Goal: Find specific page/section: Find specific page/section

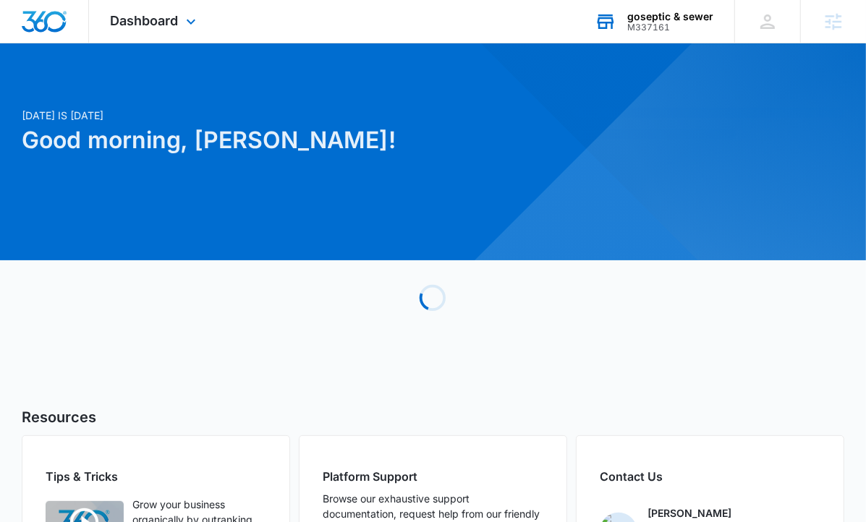
click at [649, 11] on div "goseptic & sewer" at bounding box center [670, 17] width 86 height 12
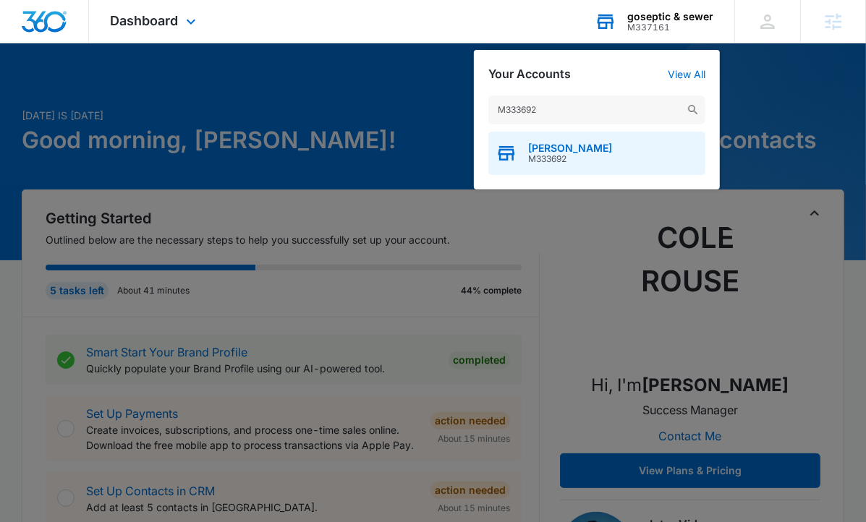
type input "M333692"
click at [551, 143] on span "[PERSON_NAME]" at bounding box center [570, 149] width 84 height 12
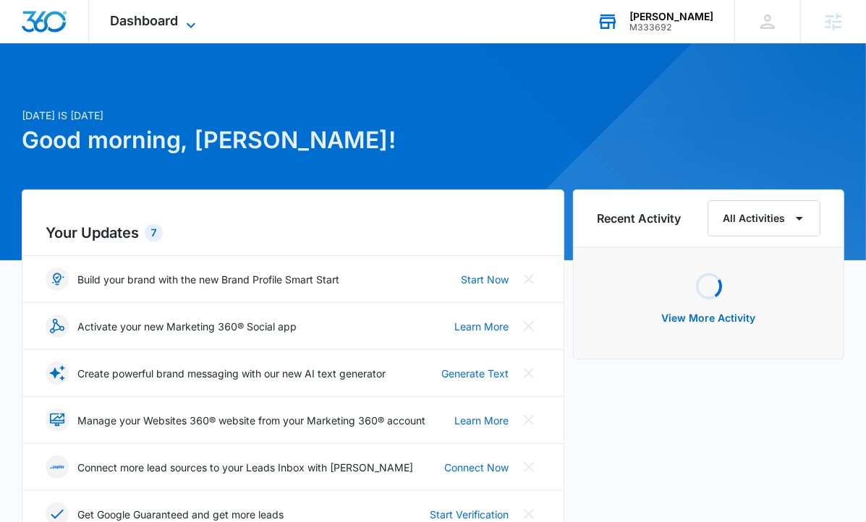
click at [147, 17] on span "Dashboard" at bounding box center [145, 20] width 68 height 15
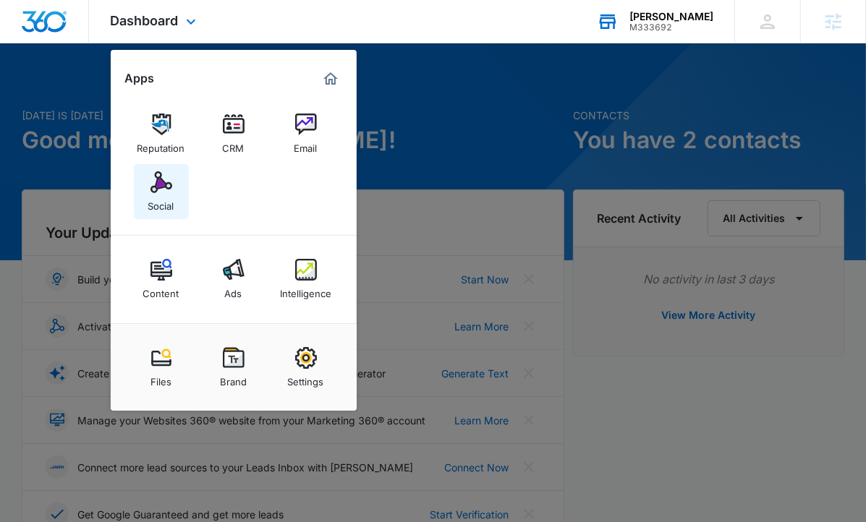
click at [161, 185] on img at bounding box center [162, 183] width 22 height 22
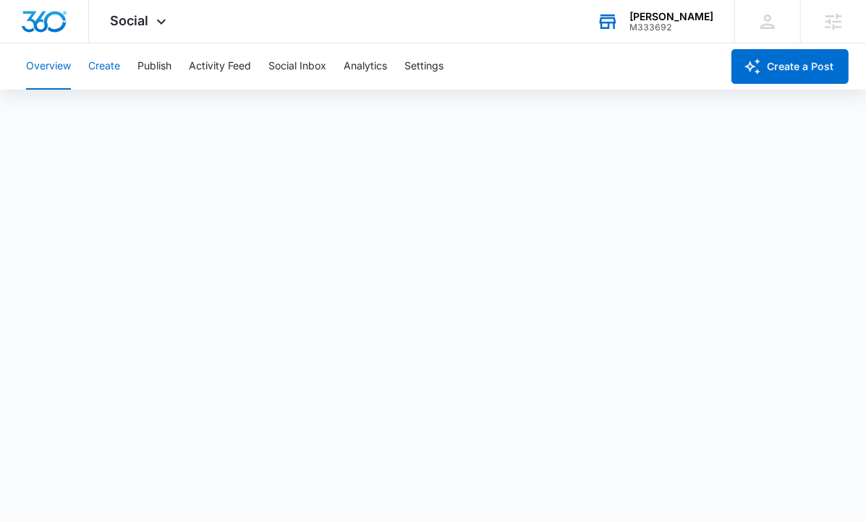
click at [93, 64] on button "Create" at bounding box center [104, 66] width 32 height 46
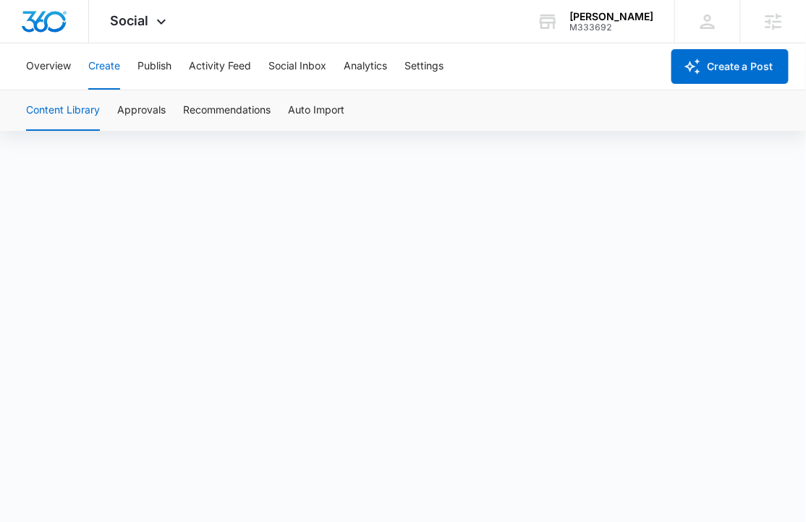
scroll to position [10, 0]
click at [111, 111] on div "Content Library Approvals Recommendations Auto Import" at bounding box center [402, 110] width 771 height 41
click at [122, 111] on button "Approvals" at bounding box center [141, 110] width 48 height 41
click at [141, 54] on button "Publish" at bounding box center [154, 66] width 34 height 46
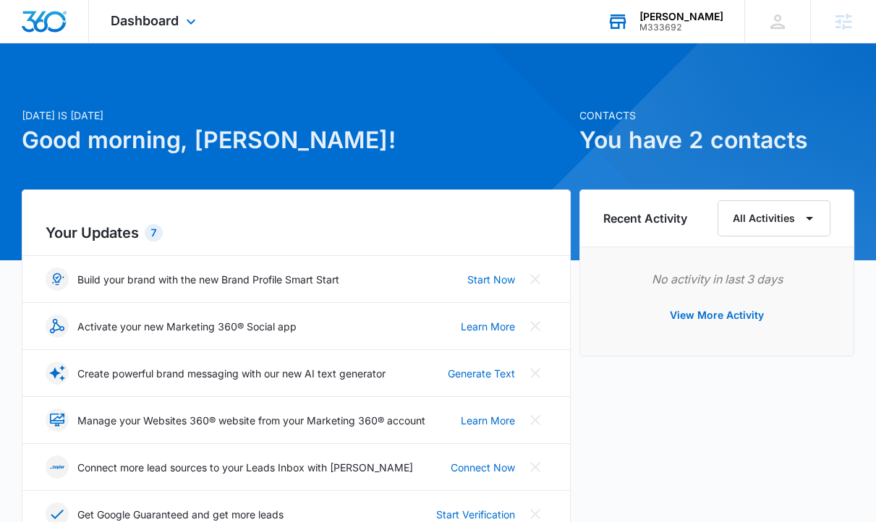
click at [664, 40] on div "[PERSON_NAME] M333692 Your Accounts View All" at bounding box center [664, 21] width 159 height 43
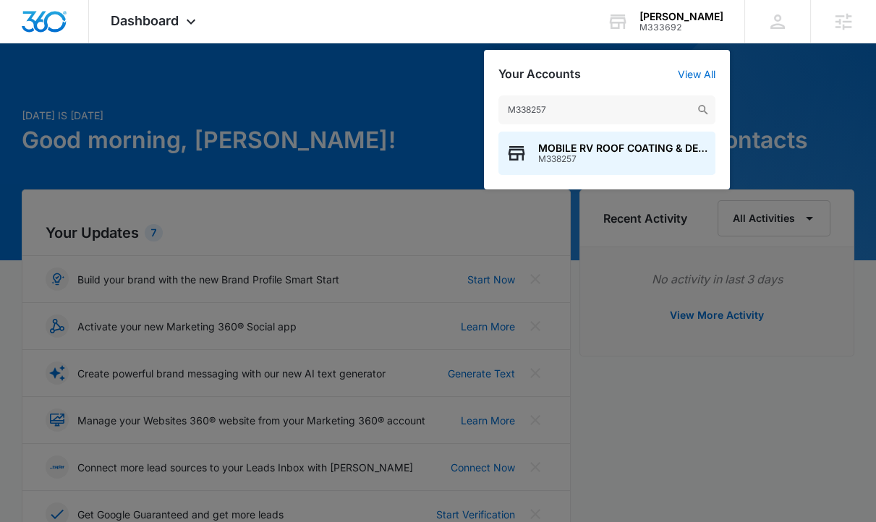
type input "M338257"
click at [588, 149] on span "MOBILE RV ROOF COATING & DETAIL" at bounding box center [623, 149] width 170 height 12
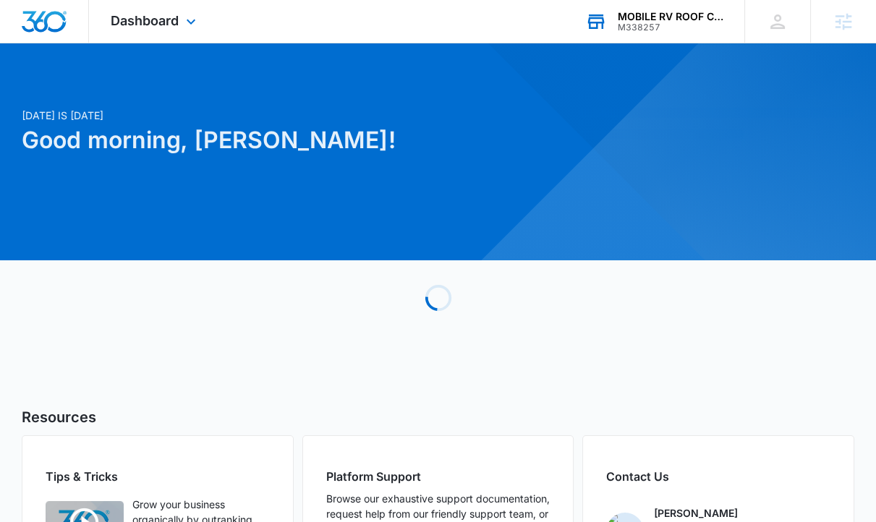
click at [181, 11] on div "Dashboard Apps Reputation Websites Forms CRM Email Social Content Ads Intellige…" at bounding box center [155, 21] width 132 height 43
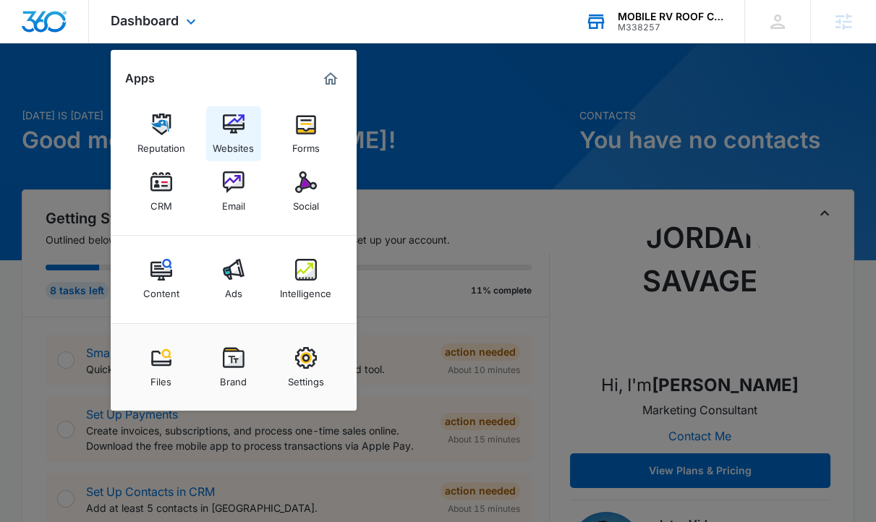
click at [219, 141] on div "Websites" at bounding box center [233, 144] width 41 height 19
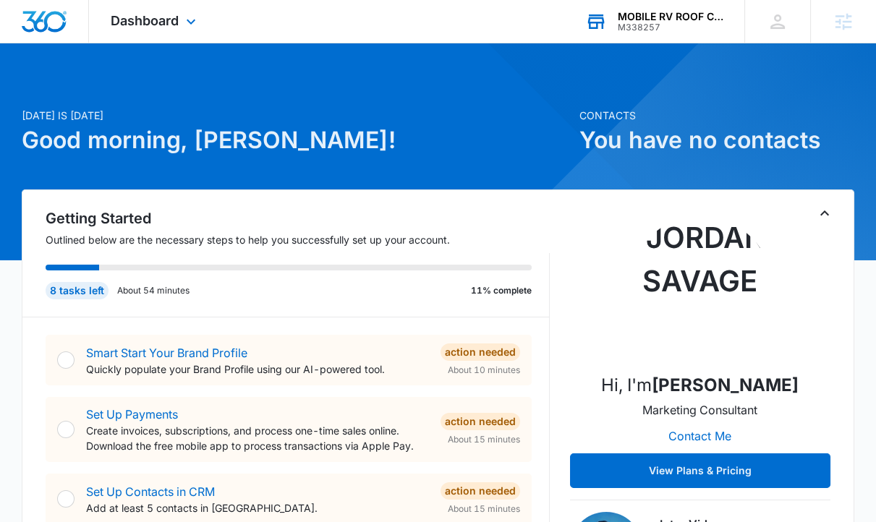
click at [613, 30] on div "MOBILE RV ROOF COATING & DETAIL M338257 Your Accounts View All" at bounding box center [654, 21] width 181 height 43
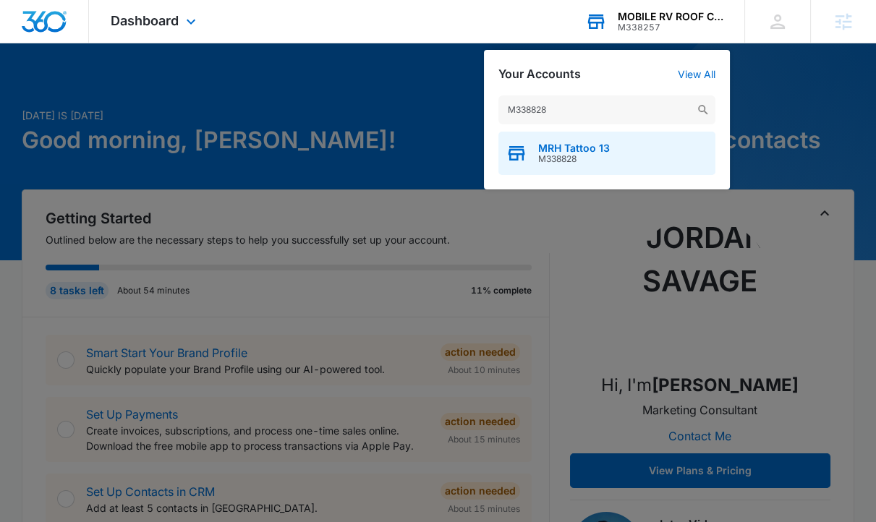
type input "M338828"
click at [546, 145] on span "MRH Tattoo 13" at bounding box center [574, 149] width 72 height 12
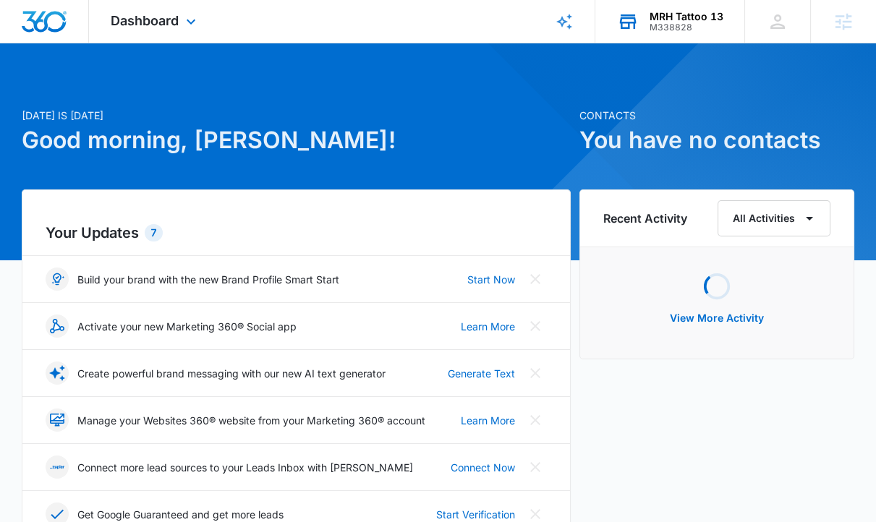
click at [165, 32] on div "Dashboard Apps Reputation Websites Forms CRM Email Social Shop Content Ads Inte…" at bounding box center [155, 21] width 132 height 43
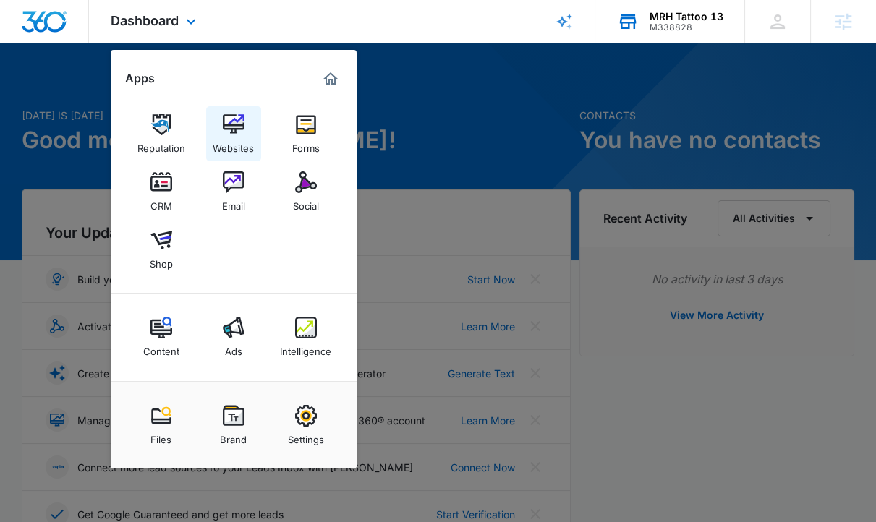
click at [208, 115] on link "Websites" at bounding box center [233, 133] width 55 height 55
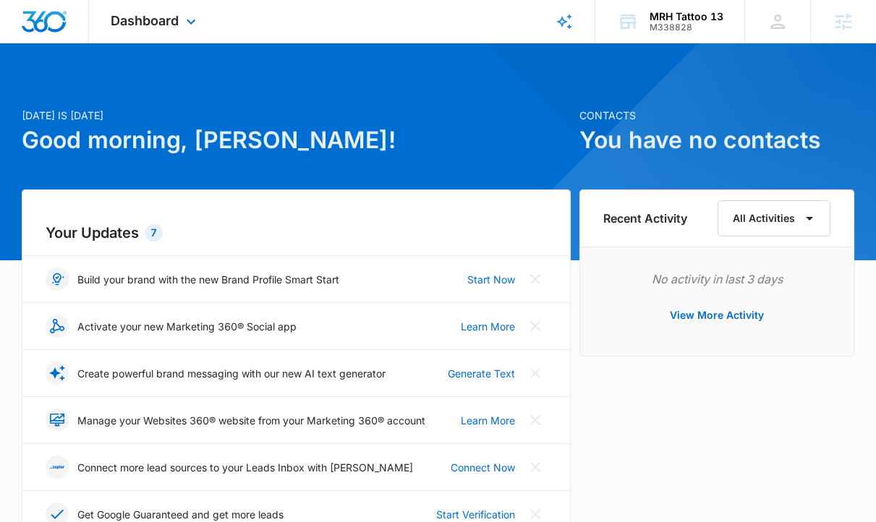
click at [132, 11] on div "Dashboard Apps Reputation Websites Forms CRM Email Social Shop Content Ads Inte…" at bounding box center [155, 21] width 132 height 43
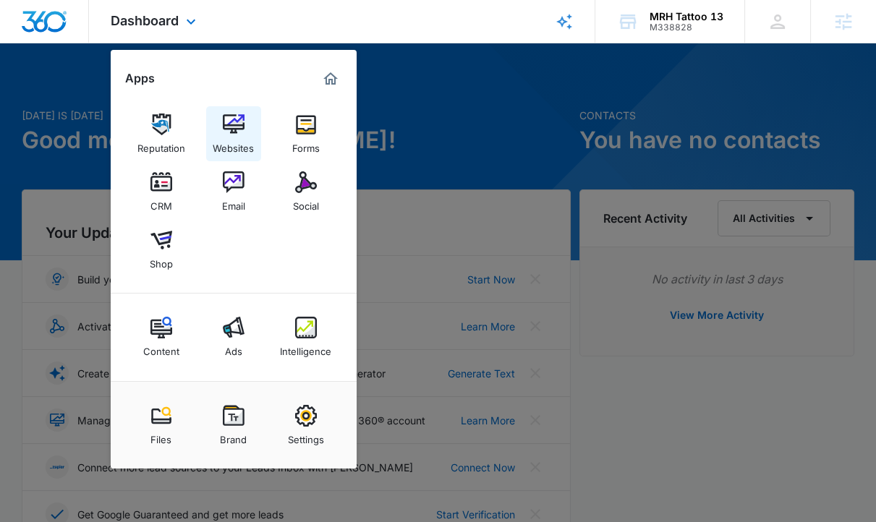
click at [222, 148] on div "Websites" at bounding box center [233, 144] width 41 height 19
